Goal: Find specific page/section: Find specific page/section

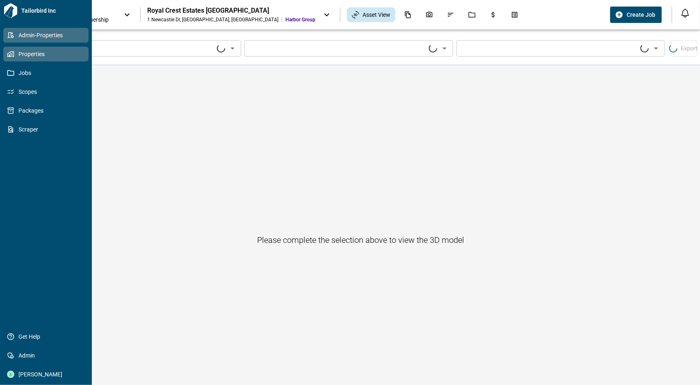
click at [16, 34] on span "Admin-Properties" at bounding box center [47, 35] width 66 height 8
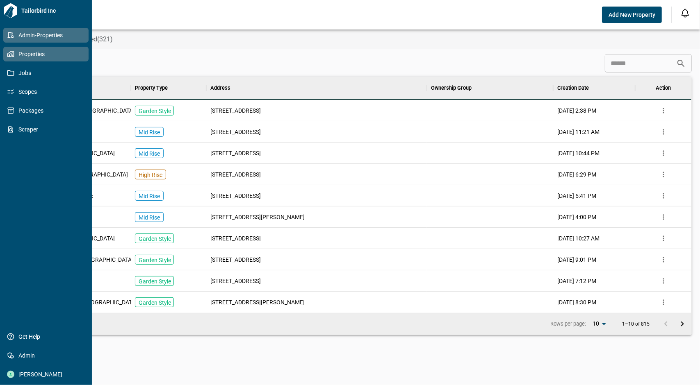
scroll to position [230, 659]
click at [11, 55] on icon at bounding box center [9, 54] width 5 height 5
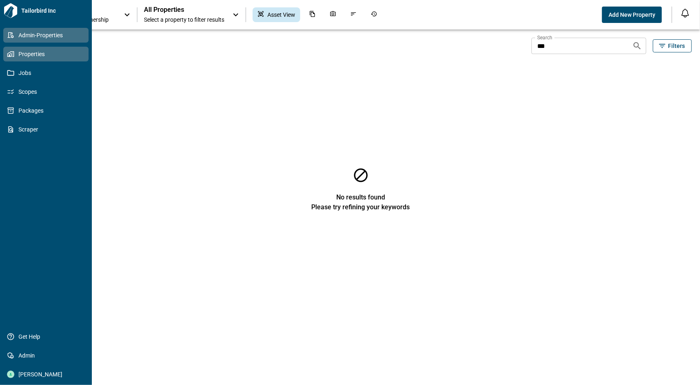
click at [32, 32] on span "Admin-Properties" at bounding box center [47, 35] width 66 height 8
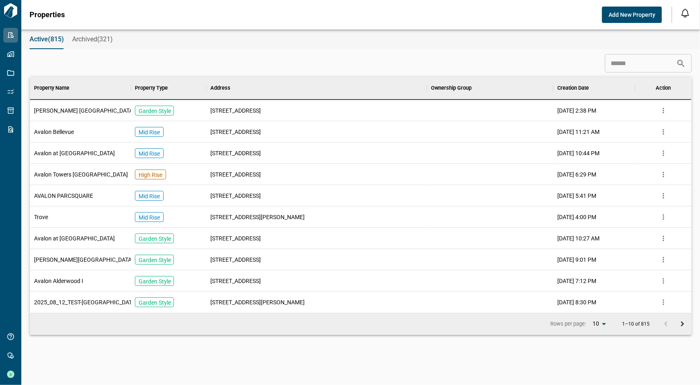
scroll to position [230, 659]
drag, startPoint x: 292, startPoint y: 30, endPoint x: 299, endPoint y: 31, distance: 6.6
click at [292, 30] on div "Active(815) Archived(321)" at bounding box center [360, 40] width 679 height 20
click at [622, 64] on input at bounding box center [640, 63] width 71 height 16
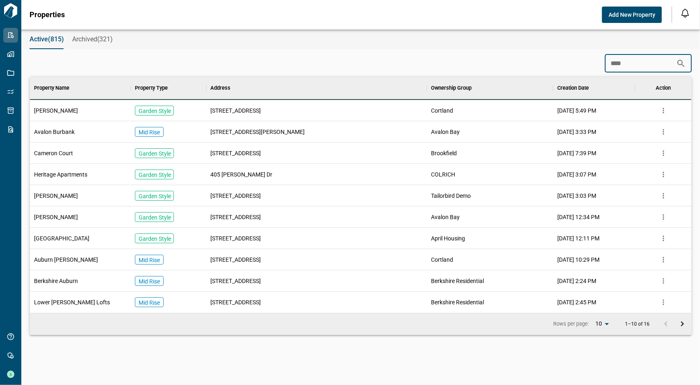
scroll to position [102, 659]
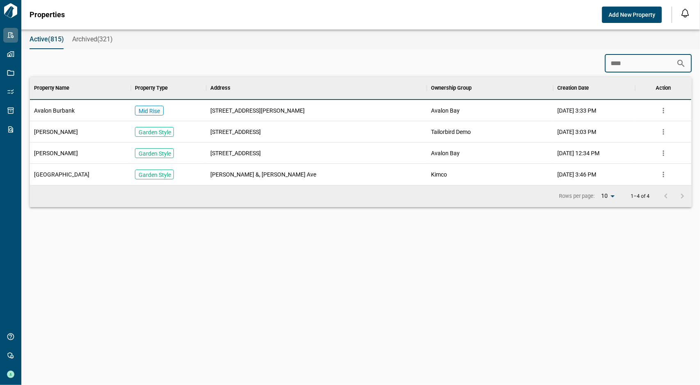
type input "****"
click at [91, 106] on div "Avalon Burbank" at bounding box center [80, 110] width 101 height 21
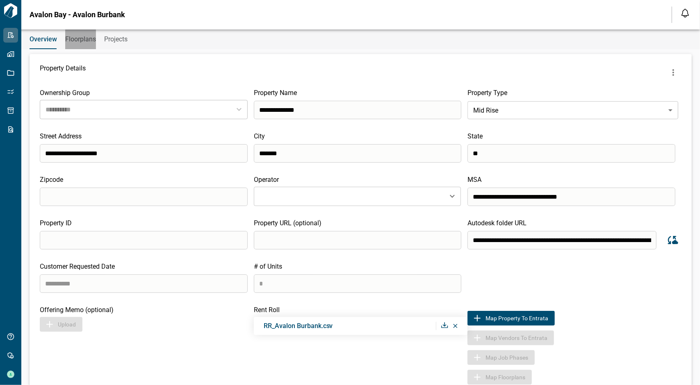
click at [76, 37] on span "Floorplans" at bounding box center [80, 39] width 31 height 8
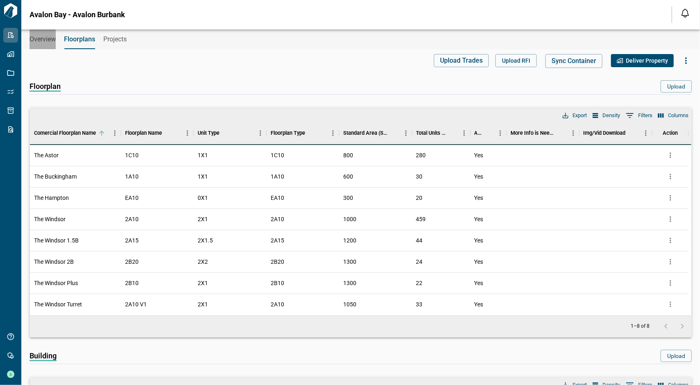
click at [34, 41] on span "Overview" at bounding box center [43, 39] width 26 height 8
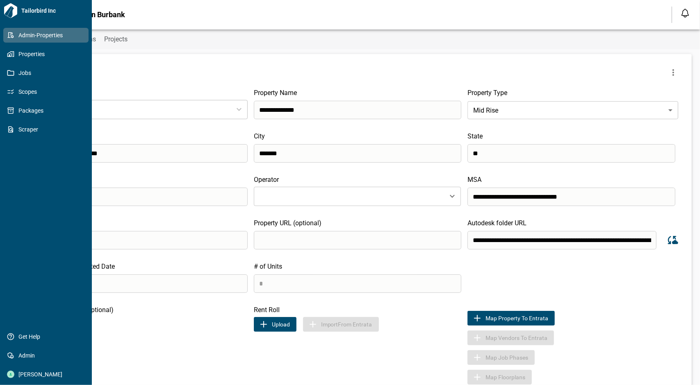
click at [8, 37] on icon at bounding box center [11, 35] width 6 height 6
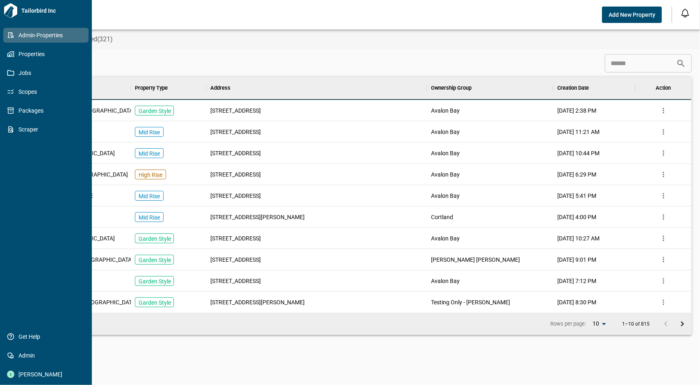
scroll to position [230, 659]
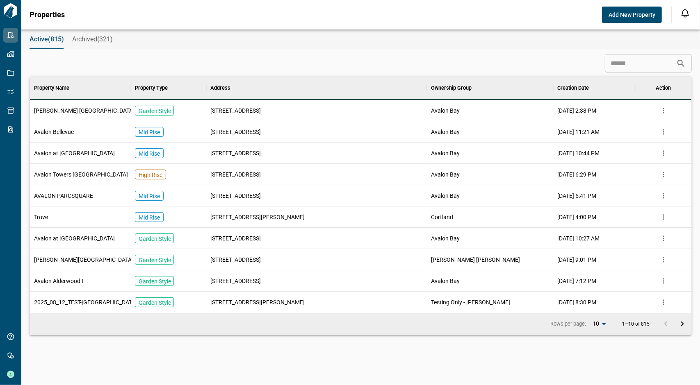
click at [606, 58] on input at bounding box center [640, 63] width 71 height 16
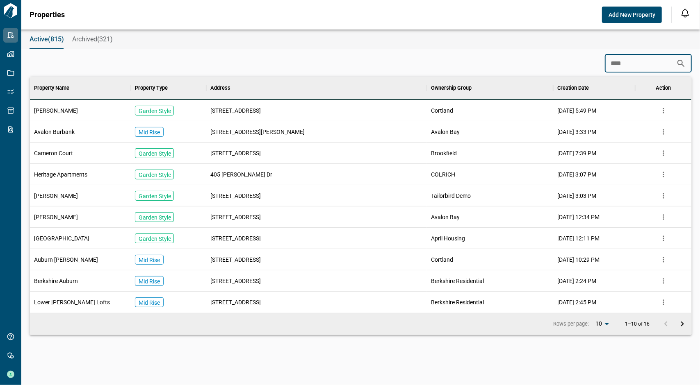
scroll to position [102, 659]
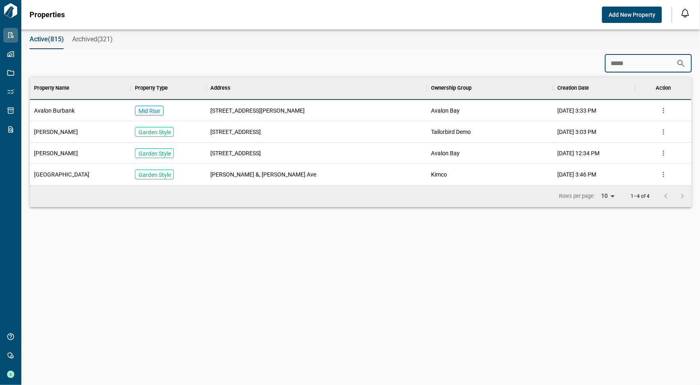
type input "*****"
click at [558, 115] on div "[DATE] 3:33 PM" at bounding box center [594, 110] width 82 height 21
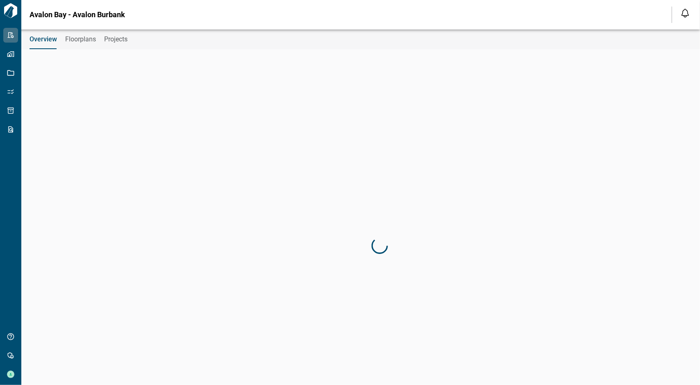
type input "**********"
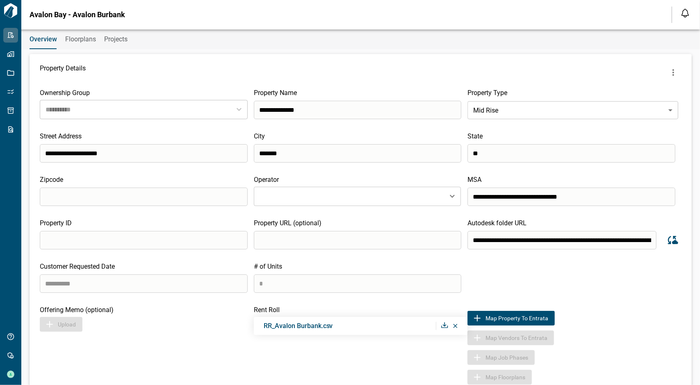
click at [90, 43] on button "Floorplans" at bounding box center [80, 40] width 31 height 20
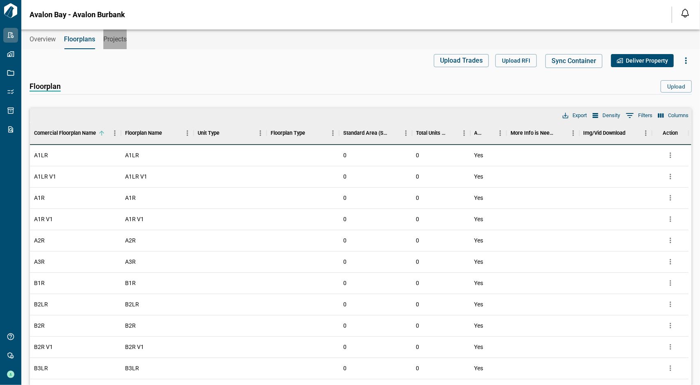
click at [115, 45] on button "Projects" at bounding box center [114, 40] width 23 height 20
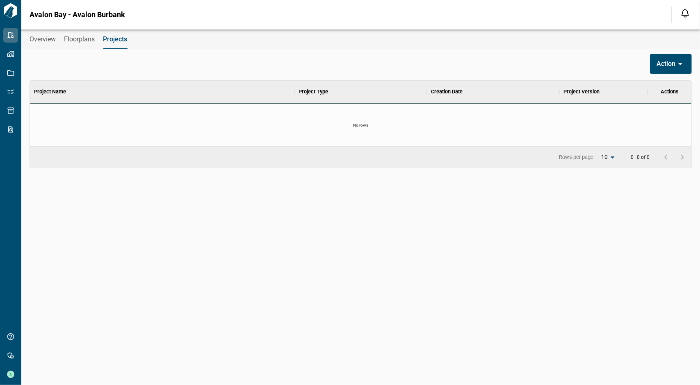
scroll to position [59, 659]
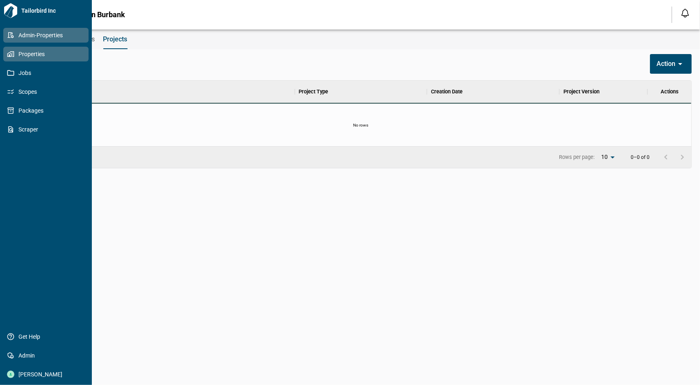
click at [14, 59] on link "Properties" at bounding box center [45, 54] width 85 height 15
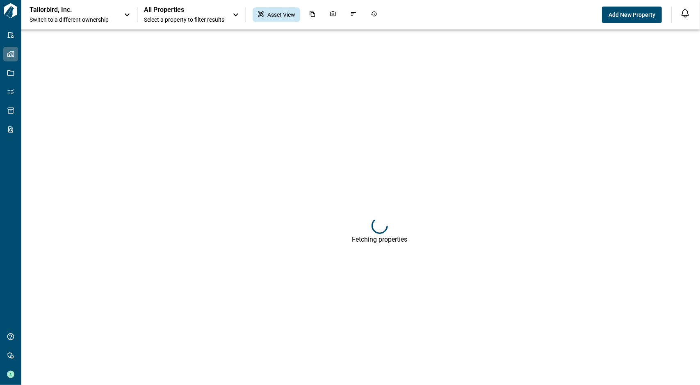
click at [108, 15] on div "Tailorbird, Inc. Switch to a different ownership" at bounding box center [73, 15] width 86 height 18
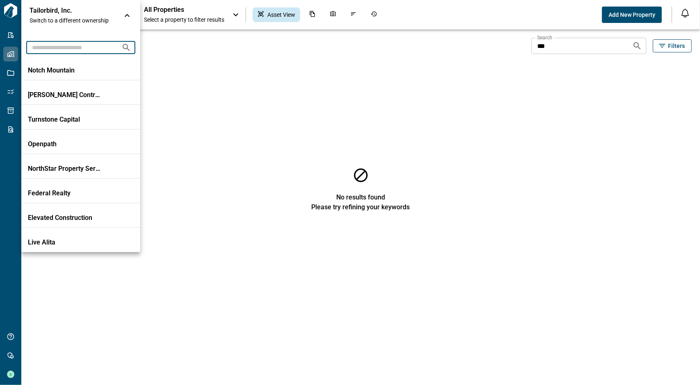
click at [88, 45] on input "text" at bounding box center [70, 47] width 89 height 15
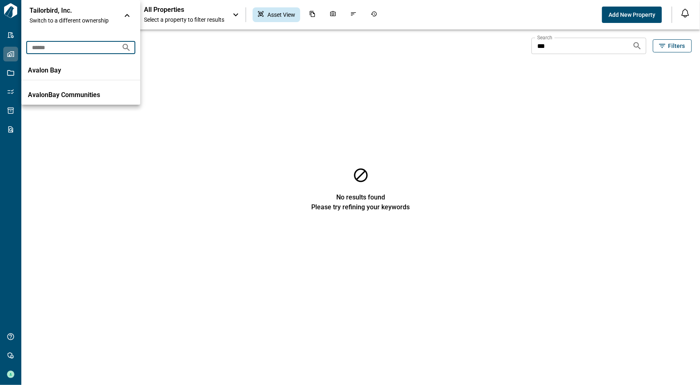
type input "******"
click at [67, 63] on li "Avalon Bay" at bounding box center [80, 68] width 119 height 25
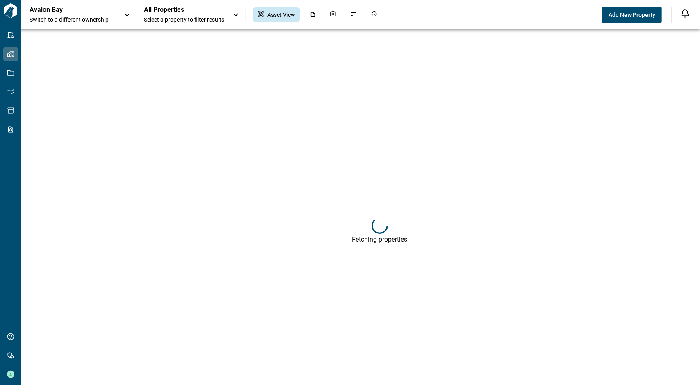
click at [203, 11] on span "All Properties" at bounding box center [184, 10] width 80 height 8
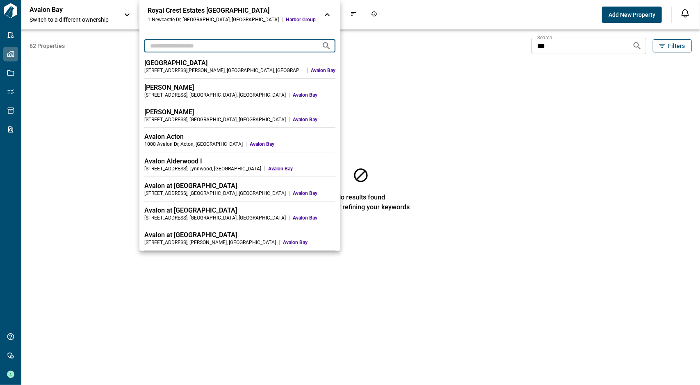
click at [190, 50] on input "text" at bounding box center [229, 45] width 171 height 15
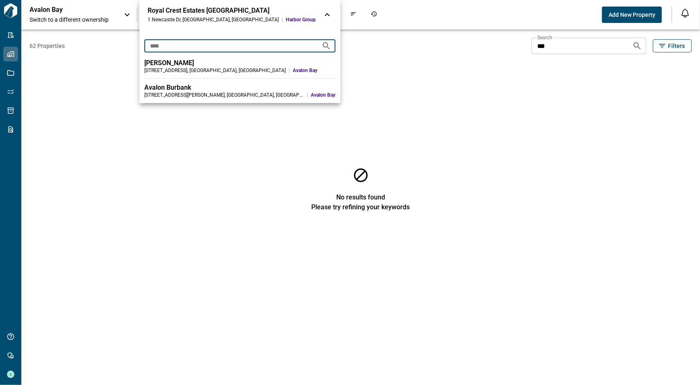
type input "****"
click at [180, 95] on div "[STREET_ADDRESS][PERSON_NAME]" at bounding box center [224, 95] width 160 height 7
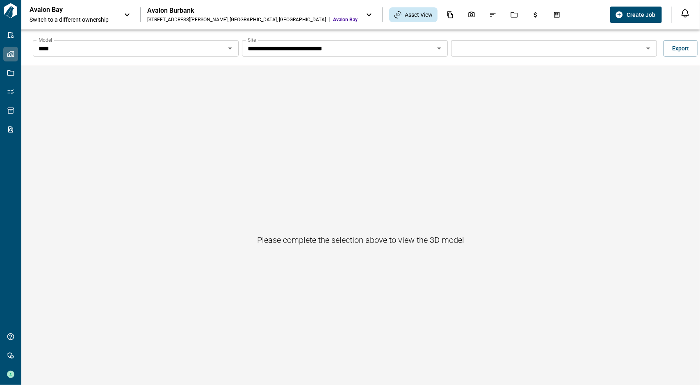
click at [230, 42] on div "**** Model" at bounding box center [136, 48] width 206 height 16
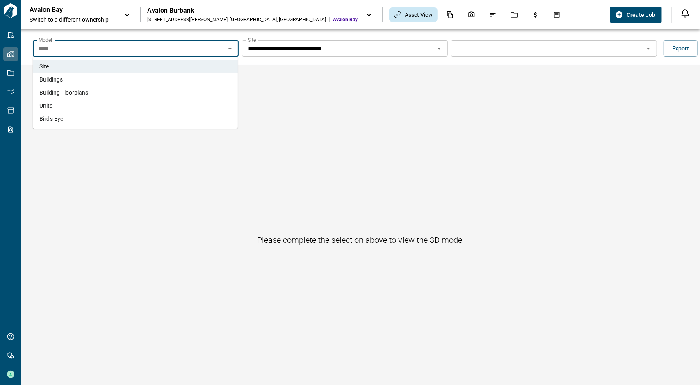
click at [109, 82] on li "Buildings" at bounding box center [135, 79] width 205 height 13
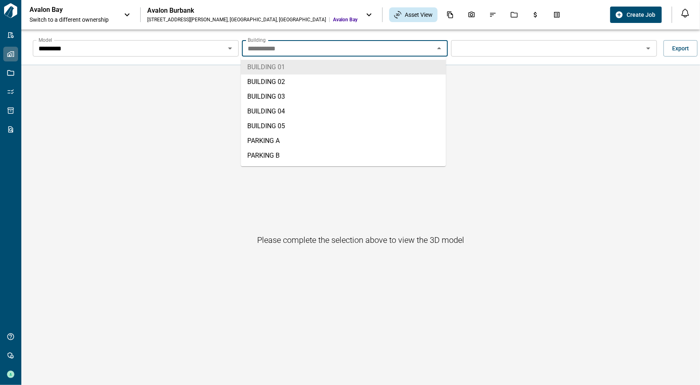
click at [337, 50] on input "**********" at bounding box center [337, 48] width 187 height 11
click at [438, 47] on icon "Close" at bounding box center [439, 48] width 10 height 10
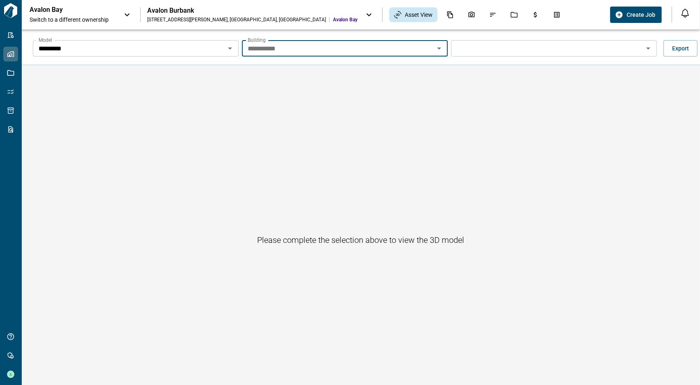
drag, startPoint x: 434, startPoint y: 47, endPoint x: 412, endPoint y: 52, distance: 22.6
click at [435, 47] on icon "Open" at bounding box center [439, 48] width 10 height 10
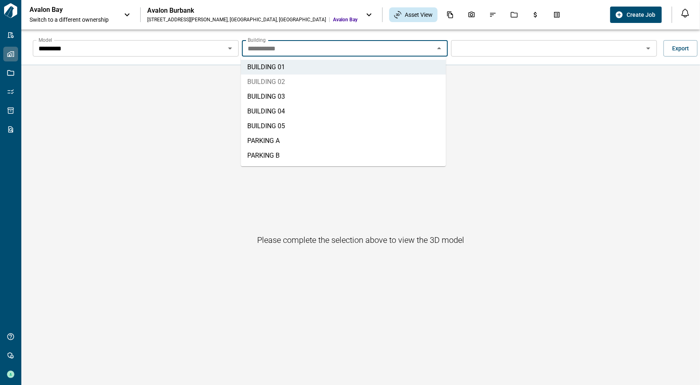
click at [322, 80] on li "BUILDING 02" at bounding box center [343, 82] width 205 height 15
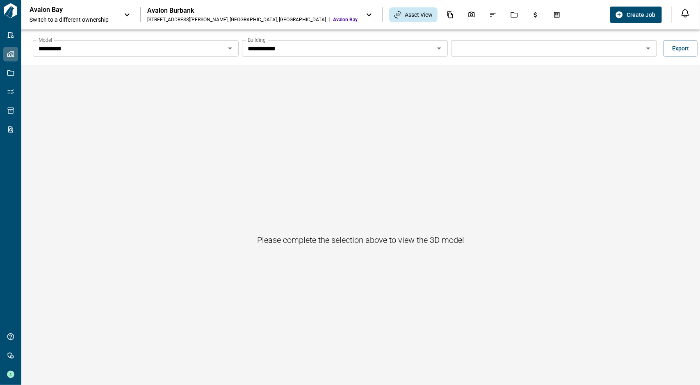
click at [229, 48] on icon "Open" at bounding box center [230, 49] width 4 height 2
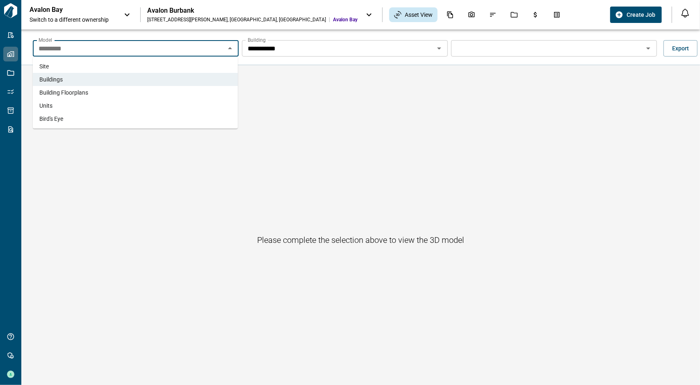
click at [164, 86] on li "Building Floorplans" at bounding box center [135, 92] width 205 height 13
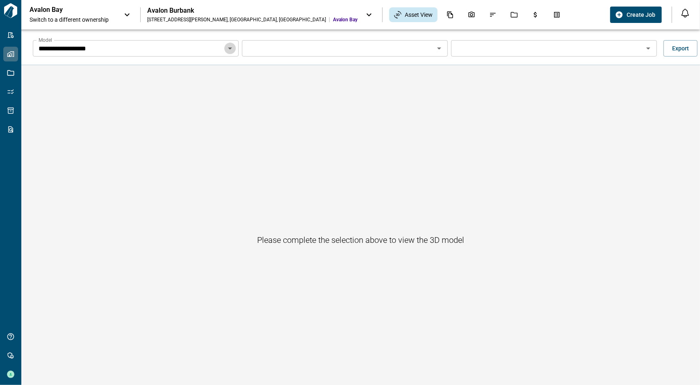
click at [230, 47] on icon "Open" at bounding box center [230, 48] width 10 height 10
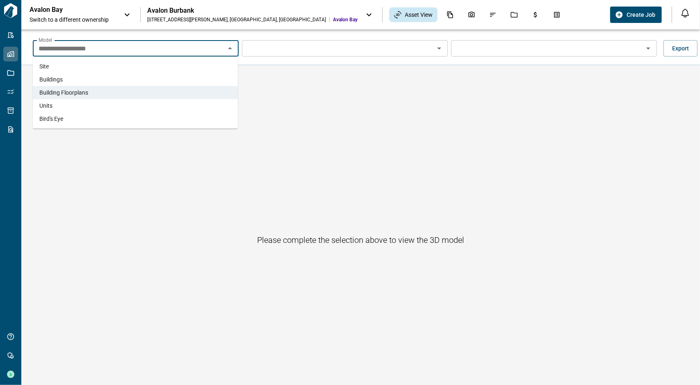
click at [108, 81] on li "Buildings" at bounding box center [135, 79] width 205 height 13
